Goal: Task Accomplishment & Management: Use online tool/utility

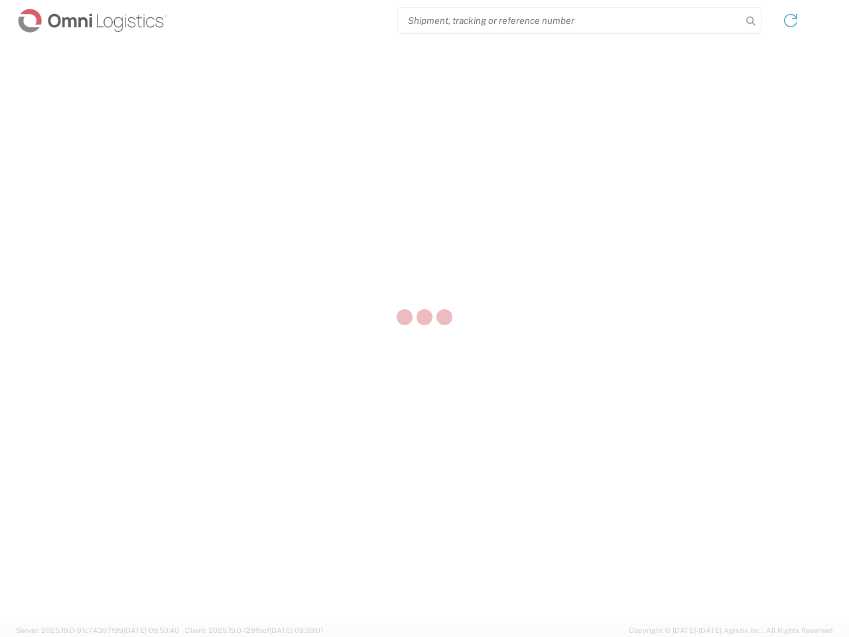
select select "US"
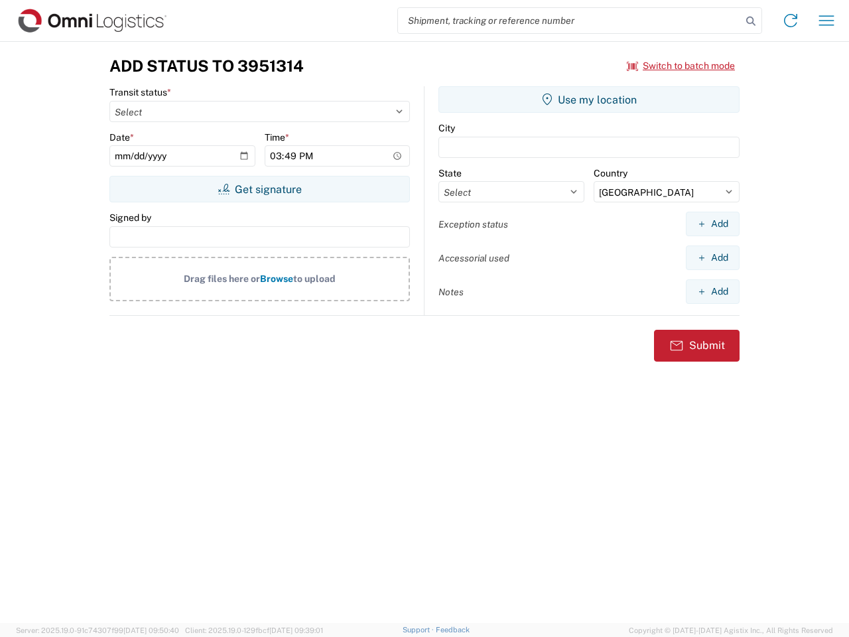
click at [570, 21] on input "search" at bounding box center [570, 20] width 344 height 25
click at [751, 21] on icon at bounding box center [751, 21] width 19 height 19
click at [791, 21] on icon at bounding box center [790, 20] width 21 height 21
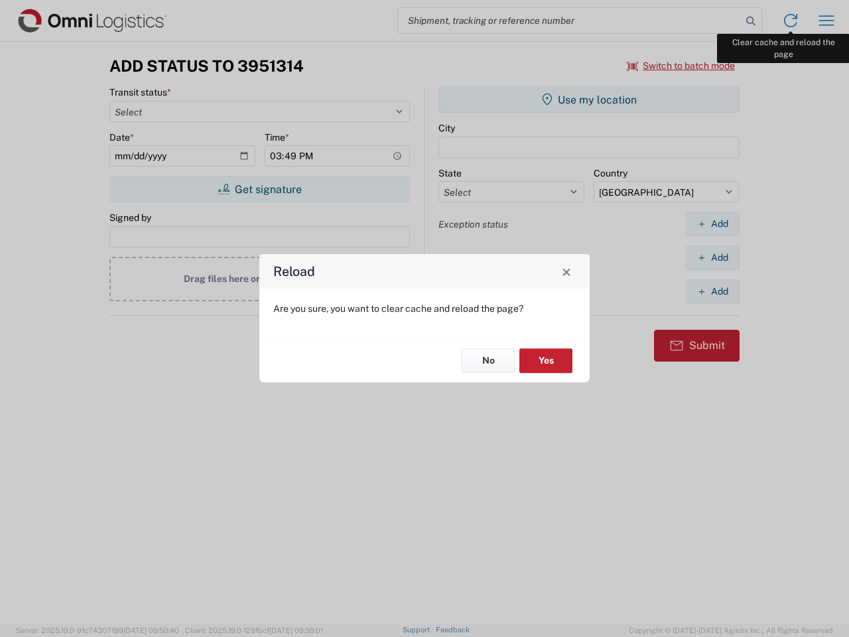
click at [827, 21] on div "Reload Are you sure, you want to clear cache and reload the page? No Yes" at bounding box center [424, 318] width 849 height 637
click at [681, 66] on div "Reload Are you sure, you want to clear cache and reload the page? No Yes" at bounding box center [424, 318] width 849 height 637
click at [259, 189] on div "Reload Are you sure, you want to clear cache and reload the page? No Yes" at bounding box center [424, 318] width 849 height 637
click at [589, 100] on div "Reload Are you sure, you want to clear cache and reload the page? No Yes" at bounding box center [424, 318] width 849 height 637
click at [712, 224] on div "Reload Are you sure, you want to clear cache and reload the page? No Yes" at bounding box center [424, 318] width 849 height 637
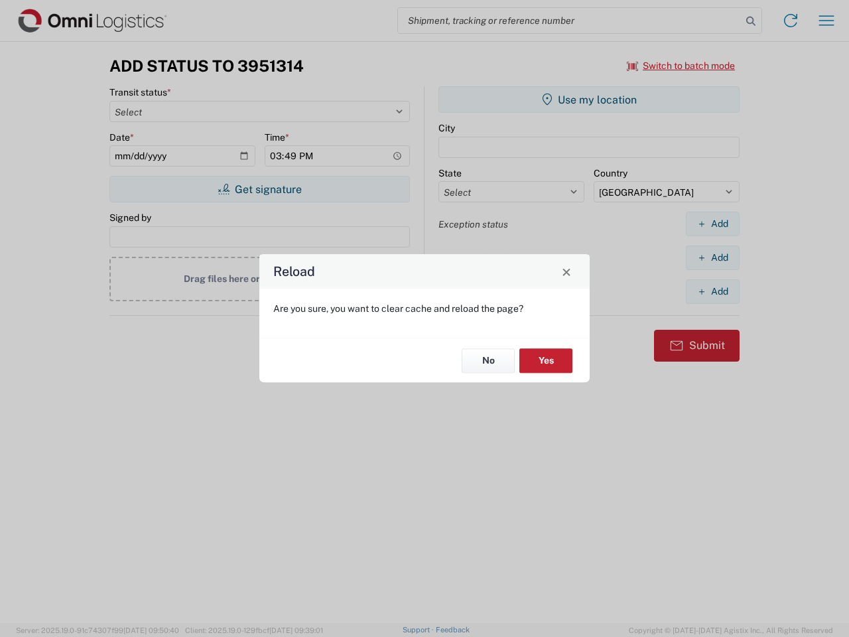
click at [712, 257] on div "Reload Are you sure, you want to clear cache and reload the page? No Yes" at bounding box center [424, 318] width 849 height 637
click at [712, 291] on div "Reload Are you sure, you want to clear cache and reload the page? No Yes" at bounding box center [424, 318] width 849 height 637
